Goal: Information Seeking & Learning: Learn about a topic

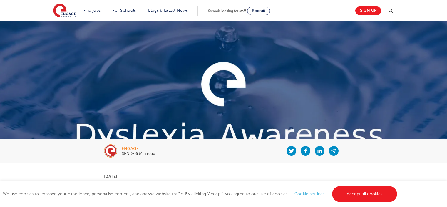
scroll to position [677, 0]
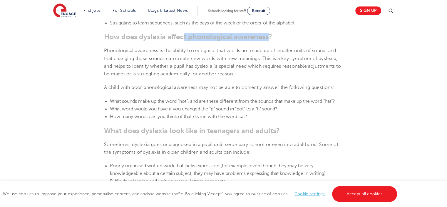
drag, startPoint x: 185, startPoint y: 37, endPoint x: 264, endPoint y: 38, distance: 78.8
click at [267, 37] on b "How does dyslexia affect phonological awareness?" at bounding box center [188, 37] width 168 height 8
drag, startPoint x: 139, startPoint y: 131, endPoint x: 292, endPoint y: 129, distance: 153.0
click at [292, 129] on h3 "What does dyslexia look like in teenagers and adults?" at bounding box center [223, 131] width 239 height 8
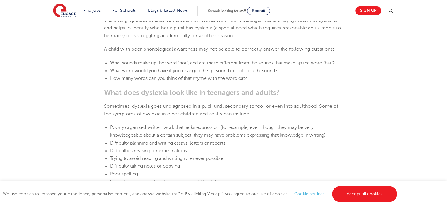
scroll to position [736, 0]
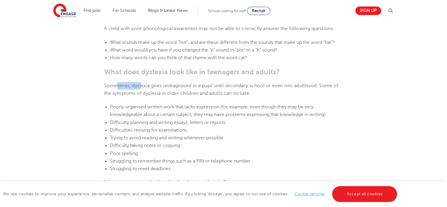
drag, startPoint x: 117, startPoint y: 88, endPoint x: 147, endPoint y: 86, distance: 30.9
click at [141, 86] on span "Sometimes, dyslexia goes undiagnosed in a pupil until secondary school or even …" at bounding box center [221, 89] width 234 height 13
drag, startPoint x: 186, startPoint y: 84, endPoint x: 208, endPoint y: 83, distance: 22.7
click at [208, 83] on span "Sometimes, dyslexia goes undiagnosed in a pupil until secondary school or even …" at bounding box center [221, 89] width 234 height 13
click at [229, 83] on span "Sometimes, dyslexia goes undiagnosed in a pupil until secondary school or even …" at bounding box center [221, 89] width 234 height 13
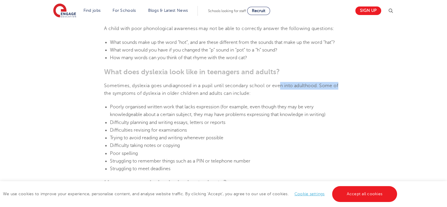
drag, startPoint x: 294, startPoint y: 84, endPoint x: 344, endPoint y: 83, distance: 50.0
click at [344, 83] on section "[DATE] Supporting [MEDICAL_DATA] In Schools: 10 Teaching Strategies | Engage Ho…" at bounding box center [223, 194] width 357 height 1534
drag, startPoint x: 205, startPoint y: 92, endPoint x: 266, endPoint y: 92, distance: 61.2
click at [266, 92] on p "Sometimes, dyslexia goes undiagnosed in a pupil until secondary school or even …" at bounding box center [223, 90] width 239 height 16
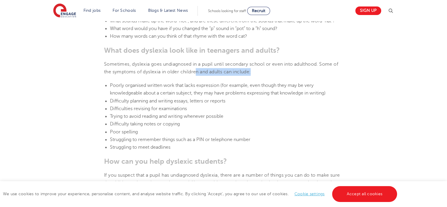
scroll to position [765, 0]
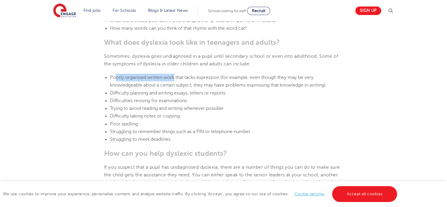
drag, startPoint x: 114, startPoint y: 78, endPoint x: 174, endPoint y: 76, distance: 59.5
click at [174, 76] on span "Poorly organised written work that lacks expression (for example, even though t…" at bounding box center [218, 81] width 216 height 13
drag, startPoint x: 194, startPoint y: 76, endPoint x: 222, endPoint y: 76, distance: 27.9
click at [222, 76] on span "Poorly organised written work that lacks expression (for example, even though t…" at bounding box center [218, 81] width 216 height 13
drag, startPoint x: 235, startPoint y: 76, endPoint x: 248, endPoint y: 76, distance: 12.4
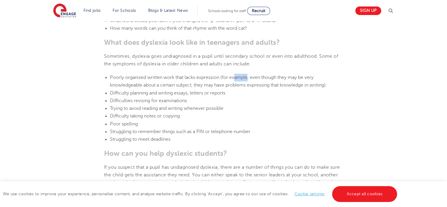
click at [248, 76] on span "Poorly organised written work that lacks expression (for example, even though t…" at bounding box center [218, 81] width 216 height 13
drag, startPoint x: 270, startPoint y: 77, endPoint x: 317, endPoint y: 77, distance: 46.8
click at [317, 77] on li "Poorly organised written work that lacks expression (for example, even though t…" at bounding box center [226, 82] width 233 height 16
drag, startPoint x: 127, startPoint y: 85, endPoint x: 185, endPoint y: 83, distance: 58.3
click at [185, 83] on span "Poorly organised written work that lacks expression (for example, even though t…" at bounding box center [218, 81] width 216 height 13
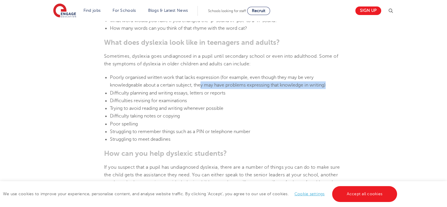
drag, startPoint x: 205, startPoint y: 84, endPoint x: 348, endPoint y: 85, distance: 143.6
click at [348, 85] on section "[DATE] Supporting [MEDICAL_DATA] In Schools: 10 Teaching Strategies | Engage Ho…" at bounding box center [223, 164] width 357 height 1534
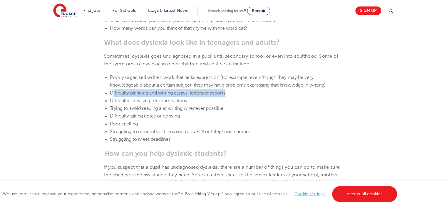
drag, startPoint x: 122, startPoint y: 93, endPoint x: 246, endPoint y: 92, distance: 124.2
click at [246, 92] on li "Difficulty planning and writing essays, letters or reports" at bounding box center [226, 93] width 233 height 8
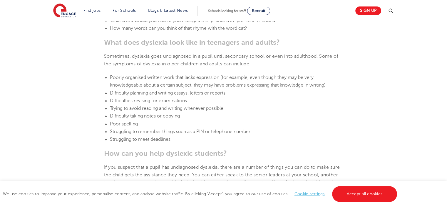
click at [222, 97] on li "Difficulties revising for examinations" at bounding box center [226, 101] width 233 height 8
click at [232, 95] on li "Difficulty planning and writing essays, letters or reports" at bounding box center [226, 93] width 233 height 8
drag, startPoint x: 173, startPoint y: 92, endPoint x: 236, endPoint y: 91, distance: 63.0
click at [236, 91] on li "Difficulty planning and writing essays, letters or reports" at bounding box center [226, 93] width 233 height 8
drag, startPoint x: 129, startPoint y: 100, endPoint x: 199, endPoint y: 99, distance: 70.0
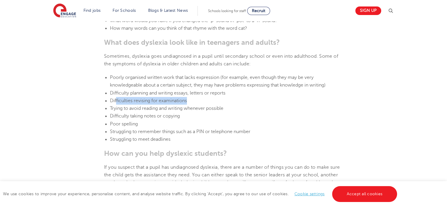
click at [199, 99] on li "Difficulties revising for examinations" at bounding box center [226, 101] width 233 height 8
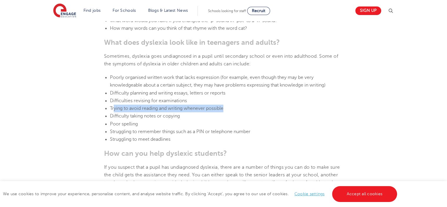
drag, startPoint x: 129, startPoint y: 107, endPoint x: 238, endPoint y: 106, distance: 108.3
click at [238, 106] on li "Trying to avoid reading and writing whenever possible" at bounding box center [226, 108] width 233 height 8
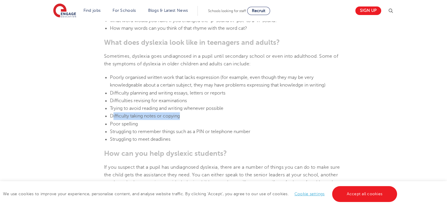
drag, startPoint x: 143, startPoint y: 115, endPoint x: 210, endPoint y: 114, distance: 67.1
click at [210, 114] on li "Difficulty taking notes or copying" at bounding box center [226, 116] width 233 height 8
click at [212, 116] on li "Difficulty taking notes or copying" at bounding box center [226, 116] width 233 height 8
drag, startPoint x: 129, startPoint y: 116, endPoint x: 184, endPoint y: 115, distance: 55.3
click at [184, 115] on li "Difficulty taking notes or copying" at bounding box center [226, 116] width 233 height 8
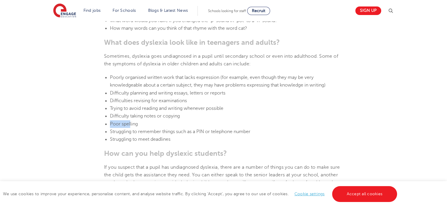
drag, startPoint x: 110, startPoint y: 123, endPoint x: 142, endPoint y: 122, distance: 31.2
click at [137, 122] on span "Poor spelling" at bounding box center [124, 123] width 28 height 5
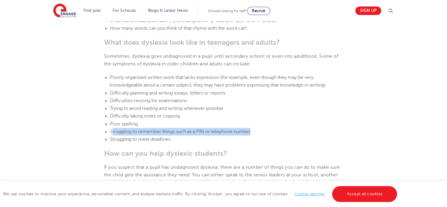
drag, startPoint x: 112, startPoint y: 131, endPoint x: 272, endPoint y: 131, distance: 159.2
click at [272, 131] on li "Struggling to remember things such as a PIN or telephone number" at bounding box center [226, 132] width 233 height 8
click at [217, 114] on li "Difficulty taking notes or copying" at bounding box center [226, 116] width 233 height 8
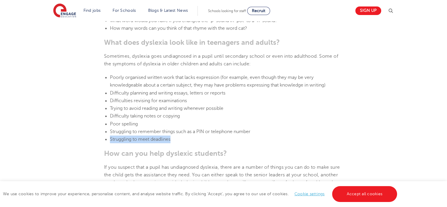
drag, startPoint x: 121, startPoint y: 138, endPoint x: 196, endPoint y: 137, distance: 75.0
click at [196, 137] on li "Struggling to meet deadlines" at bounding box center [226, 139] width 233 height 8
click at [207, 119] on li "Difficulty taking notes or copying" at bounding box center [226, 116] width 233 height 8
click at [261, 114] on li "Difficulty taking notes or copying" at bounding box center [226, 116] width 233 height 8
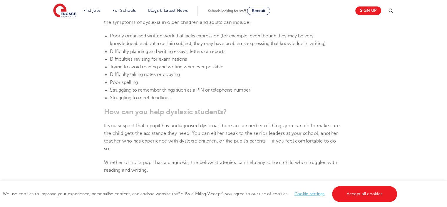
scroll to position [824, 0]
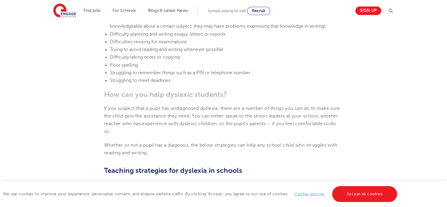
drag, startPoint x: 115, startPoint y: 96, endPoint x: 247, endPoint y: 90, distance: 132.3
click at [247, 90] on section "[DATE] Supporting [MEDICAL_DATA] In Schools: 10 Teaching Strategies | Engage Ho…" at bounding box center [223, 106] width 357 height 1534
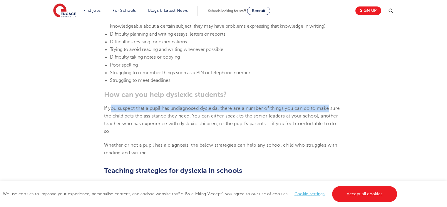
drag, startPoint x: 111, startPoint y: 107, endPoint x: 337, endPoint y: 109, distance: 226.0
click at [337, 109] on p "If you suspect that a pupil has undiagnosed dyslexia, there are a number of thi…" at bounding box center [223, 119] width 239 height 31
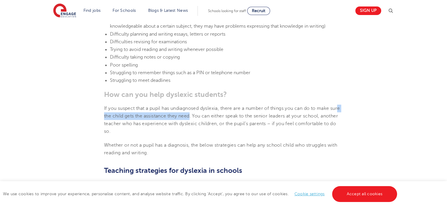
drag, startPoint x: 111, startPoint y: 117, endPoint x: 202, endPoint y: 114, distance: 91.8
click at [202, 114] on span "If you suspect that a pupil has undiagnosed dyslexia, there are a number of thi…" at bounding box center [222, 120] width 236 height 29
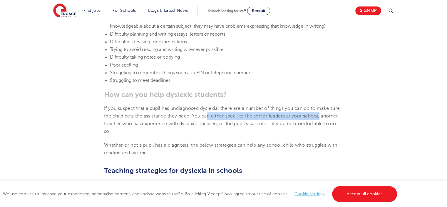
drag, startPoint x: 226, startPoint y: 115, endPoint x: 337, endPoint y: 114, distance: 110.6
click at [337, 114] on p "If you suspect that a pupil has undiagnosed dyslexia, there are a number of thi…" at bounding box center [223, 119] width 239 height 31
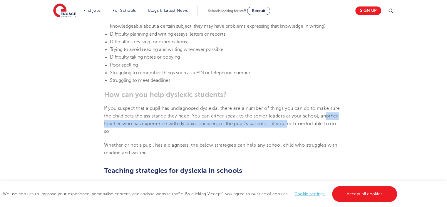
drag, startPoint x: 114, startPoint y: 122, endPoint x: 309, endPoint y: 121, distance: 194.8
click at [309, 121] on p "If you suspect that a pupil has undiagnosed dyslexia, there are a number of thi…" at bounding box center [223, 119] width 239 height 31
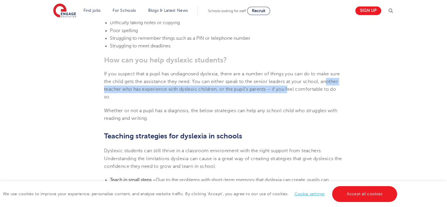
scroll to position [883, 0]
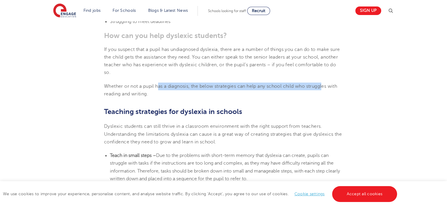
drag, startPoint x: 168, startPoint y: 86, endPoint x: 327, endPoint y: 86, distance: 159.5
click at [327, 86] on span "Whether or not a pupil has a diagnosis, the below strategies can help any schoo…" at bounding box center [220, 90] width 233 height 13
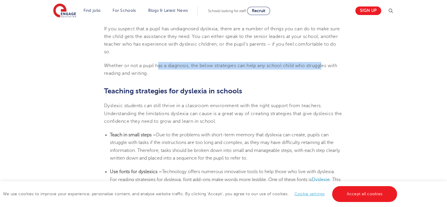
scroll to position [912, 0]
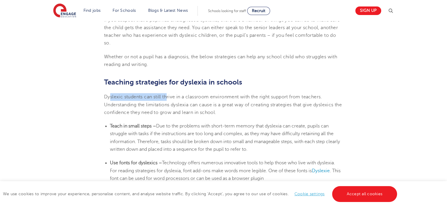
drag, startPoint x: 123, startPoint y: 95, endPoint x: 167, endPoint y: 95, distance: 43.2
click at [167, 95] on span "Dyslexic students can still thrive in a classroom environment with the right su…" at bounding box center [223, 104] width 238 height 21
click at [186, 97] on span "Dyslexic students can still thrive in a classroom environment with the right su…" at bounding box center [223, 104] width 238 height 21
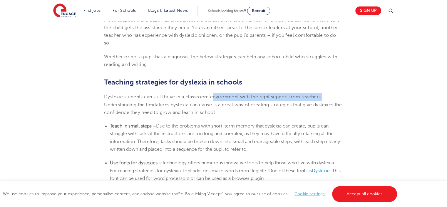
drag, startPoint x: 215, startPoint y: 96, endPoint x: 333, endPoint y: 96, distance: 118.3
click at [333, 96] on p "Dyslexic students can still thrive in a classroom environment with the right su…" at bounding box center [223, 104] width 239 height 23
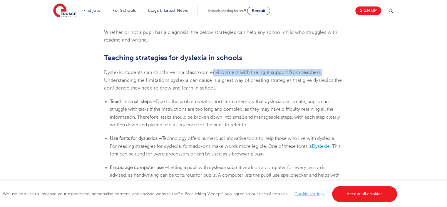
scroll to position [941, 0]
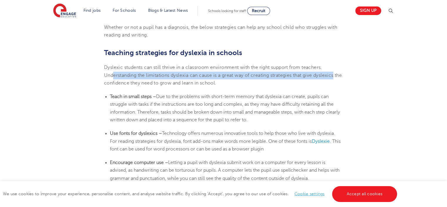
drag, startPoint x: 132, startPoint y: 74, endPoint x: 346, endPoint y: 75, distance: 214.5
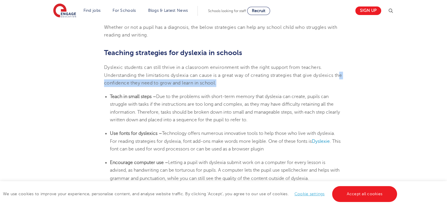
drag, startPoint x: 139, startPoint y: 82, endPoint x: 249, endPoint y: 82, distance: 110.6
click at [249, 82] on p "Dyslexic students can still thrive in a classroom environment with the right su…" at bounding box center [223, 75] width 239 height 23
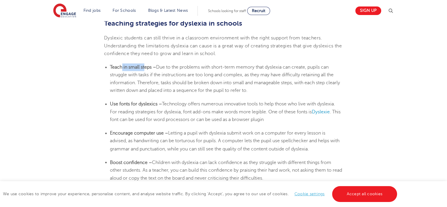
drag, startPoint x: 138, startPoint y: 69, endPoint x: 145, endPoint y: 69, distance: 7.1
click at [145, 69] on b "Teach in small steps –" at bounding box center [133, 66] width 46 height 5
drag, startPoint x: 138, startPoint y: 102, endPoint x: 172, endPoint y: 102, distance: 34.1
click at [172, 102] on li "Use fonts for dyslexics – Technology offers numerous innovative tools to help t…" at bounding box center [226, 111] width 233 height 23
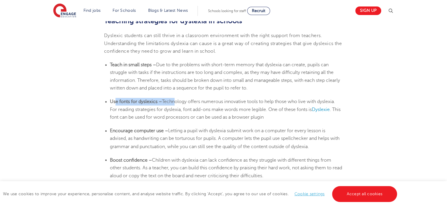
scroll to position [1000, 0]
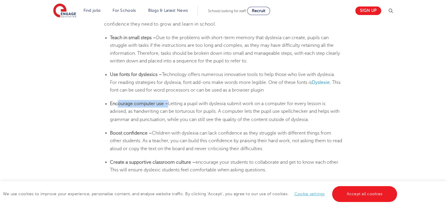
drag, startPoint x: 117, startPoint y: 104, endPoint x: 169, endPoint y: 102, distance: 51.5
click at [169, 102] on li "Encourage computer use – Letting a pupil with [MEDICAL_DATA] submit work on a c…" at bounding box center [226, 111] width 233 height 23
drag, startPoint x: 122, startPoint y: 132, endPoint x: 165, endPoint y: 130, distance: 43.0
click at [164, 130] on ul "Boost confidence – Children with [MEDICAL_DATA] can lack confidence as they str…" at bounding box center [223, 140] width 239 height 23
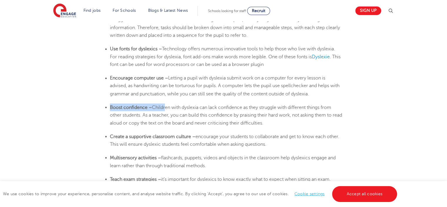
scroll to position [1030, 0]
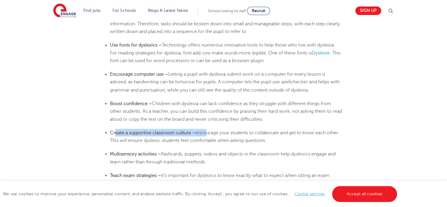
drag, startPoint x: 170, startPoint y: 132, endPoint x: 206, endPoint y: 131, distance: 35.3
click at [206, 131] on li "Create a supportive classroom culture – encourage your students to collaborate …" at bounding box center [226, 137] width 233 height 16
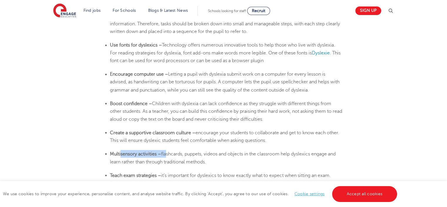
drag
click at [167, 152] on li "Multisensory activities – flashcards, puppets, videos and objects in the classr…" at bounding box center [226, 158] width 233 height 16
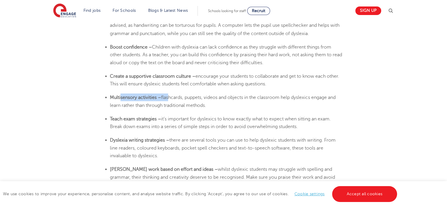
scroll to position [1089, 0]
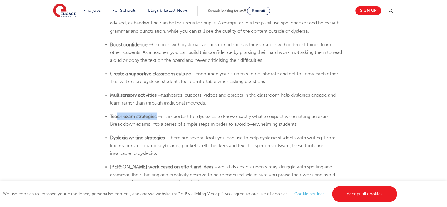
drag, startPoint x: 117, startPoint y: 116, endPoint x: 157, endPoint y: 114, distance: 39.8
click at [157, 114] on b "Teach exam strategies –" at bounding box center [135, 116] width 51 height 5
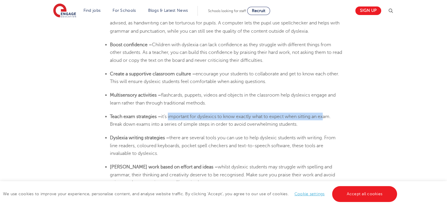
drag, startPoint x: 176, startPoint y: 115, endPoint x: 328, endPoint y: 116, distance: 152.4
click at [328, 116] on span "it’s important for dyslexics to know exactly what to expect when sitting an exa…" at bounding box center [220, 120] width 221 height 13
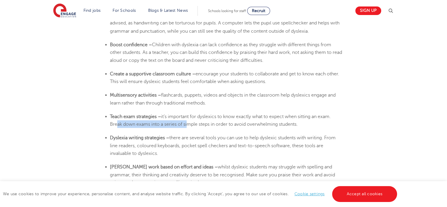
drag, startPoint x: 117, startPoint y: 124, endPoint x: 192, endPoint y: 122, distance: 75.3
click at [192, 122] on span "it’s important for dyslexics to know exactly what to expect when sitting an exa…" at bounding box center [220, 120] width 221 height 13
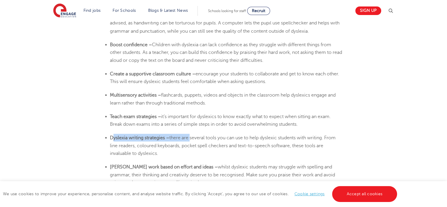
drag, startPoint x: 138, startPoint y: 135, endPoint x: 189, endPoint y: 134, distance: 51.8
click at [189, 134] on li "[MEDICAL_DATA] writing strategies – there are several tools you can use to help…" at bounding box center [226, 145] width 233 height 23
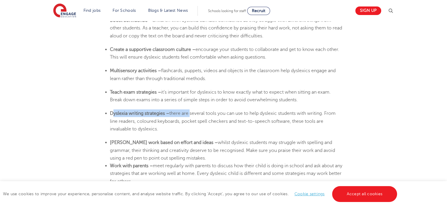
scroll to position [1118, 0]
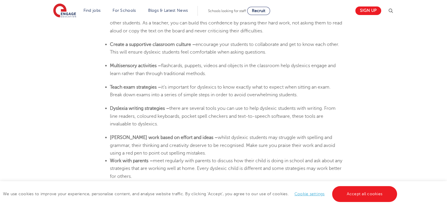
click at [198, 107] on span "there are several tools you can use to help dyslexic students with writing. Fro…" at bounding box center [223, 115] width 226 height 21
drag, startPoint x: 182, startPoint y: 109, endPoint x: 240, endPoint y: 108, distance: 58.3
click at [240, 108] on span "there are several tools you can use to help dyslexic students with writing. Fro…" at bounding box center [223, 115] width 226 height 21
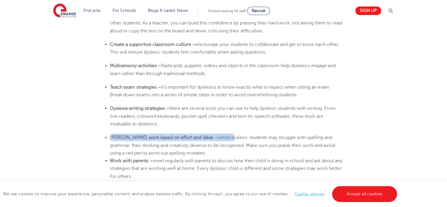
drag, startPoint x: 134, startPoint y: 135, endPoint x: 217, endPoint y: 133, distance: 82.4
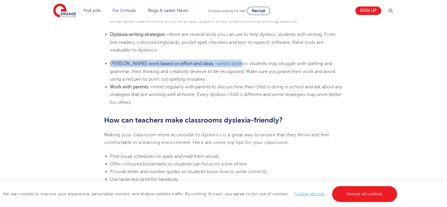
scroll to position [1206, 0]
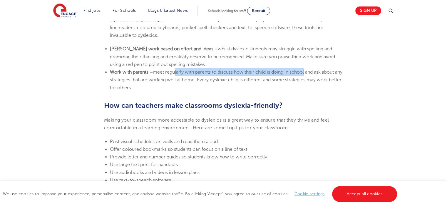
drag, startPoint x: 174, startPoint y: 72, endPoint x: 309, endPoint y: 72, distance: 134.7
click at [309, 72] on span "meet regularly with parents to discuss how their child is doing in school and a…" at bounding box center [226, 79] width 233 height 21
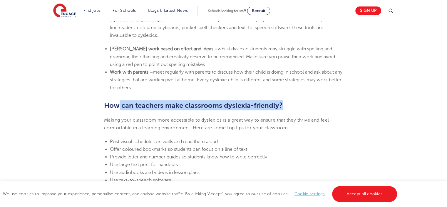
drag, startPoint x: 120, startPoint y: 106, endPoint x: 289, endPoint y: 104, distance: 169.2
click at [289, 104] on h2 "How can teachers make classrooms dyslexia-friendly?" at bounding box center [223, 105] width 239 height 10
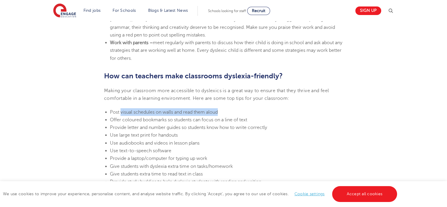
drag, startPoint x: 134, startPoint y: 110, endPoint x: 241, endPoint y: 109, distance: 107.1
click at [241, 109] on li "Post visual schedules on walls and read them aloud" at bounding box center [226, 112] width 233 height 8
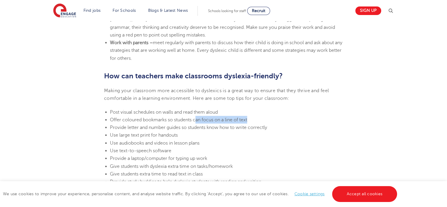
drag, startPoint x: 203, startPoint y: 120, endPoint x: 257, endPoint y: 119, distance: 53.9
click at [257, 119] on li "Offer coloured bookmarks so students can focus on a line of text" at bounding box center [226, 120] width 233 height 8
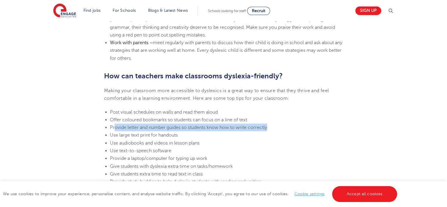
drag, startPoint x: 116, startPoint y: 128, endPoint x: 279, endPoint y: 127, distance: 163.9
click at [279, 127] on li "Provide letter and number guides so students know how to write correctly" at bounding box center [226, 128] width 233 height 8
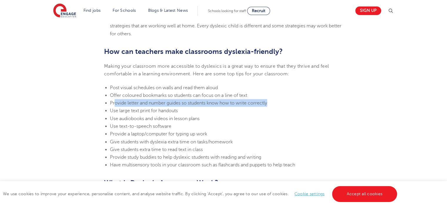
scroll to position [1265, 0]
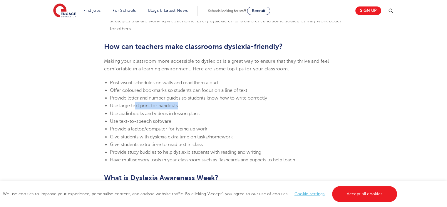
drag, startPoint x: 146, startPoint y: 105, endPoint x: 202, endPoint y: 104, distance: 56.5
click at [202, 104] on li "Use large text print for handouts" at bounding box center [226, 106] width 233 height 8
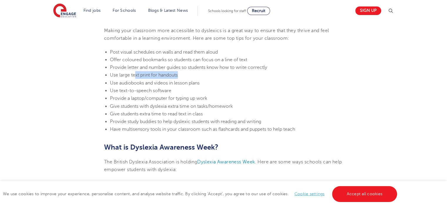
scroll to position [1324, 0]
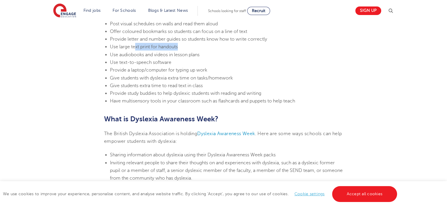
drag, startPoint x: 112, startPoint y: 121, endPoint x: 225, endPoint y: 118, distance: 113.3
click at [225, 118] on h2 "What is Dyslexia Awareness Week?" at bounding box center [223, 119] width 239 height 10
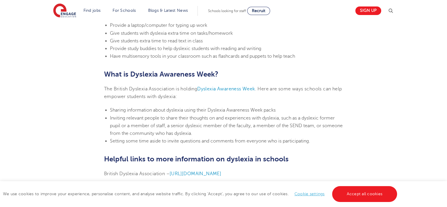
scroll to position [1383, 0]
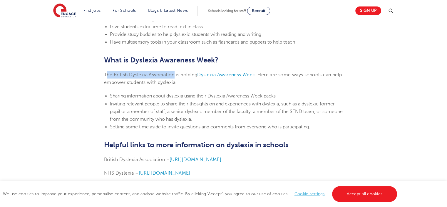
drag, startPoint x: 106, startPoint y: 74, endPoint x: 176, endPoint y: 73, distance: 69.7
click at [176, 73] on span "The British Dyslexia Association is holding" at bounding box center [150, 74] width 93 height 5
drag, startPoint x: 307, startPoint y: 74, endPoint x: 342, endPoint y: 72, distance: 35.6
click at [342, 72] on p "The British [MEDICAL_DATA] Association is holding [MEDICAL_DATA] Awareness Week…" at bounding box center [223, 79] width 239 height 16
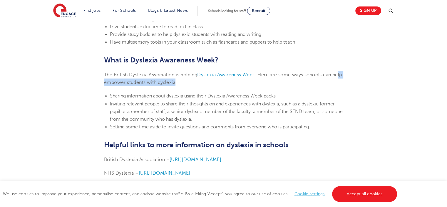
drag, startPoint x: 110, startPoint y: 80, endPoint x: 187, endPoint y: 81, distance: 76.5
click at [187, 81] on span ". Here are some ways schools can help empower students with dyslexia:" at bounding box center [223, 78] width 238 height 13
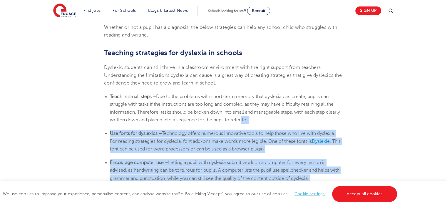
scroll to position [912, 0]
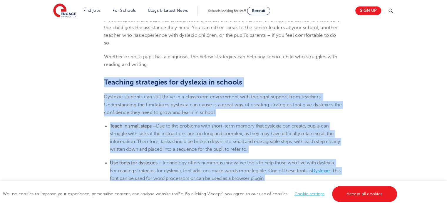
drag, startPoint x: 307, startPoint y: 161, endPoint x: 88, endPoint y: 83, distance: 232.8
click at [88, 83] on section "[DATE] Supporting [MEDICAL_DATA] In Schools: 10 Teaching Strategies | Engage Ho…" at bounding box center [223, 17] width 357 height 1534
copy section "Loremips dolorsitam con adipisci el seddoei Temporin utlabore etd magna aliqua …"
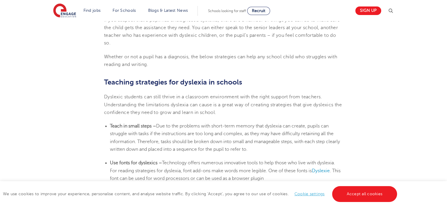
click at [266, 66] on p "Whether or not a pupil has a diagnosis, the below strategies can help any schoo…" at bounding box center [223, 61] width 239 height 16
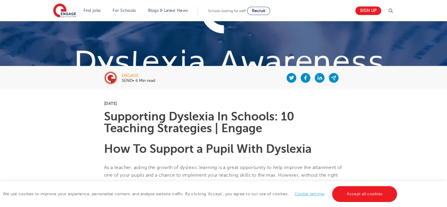
scroll to position [29, 0]
